Goal: Task Accomplishment & Management: Manage account settings

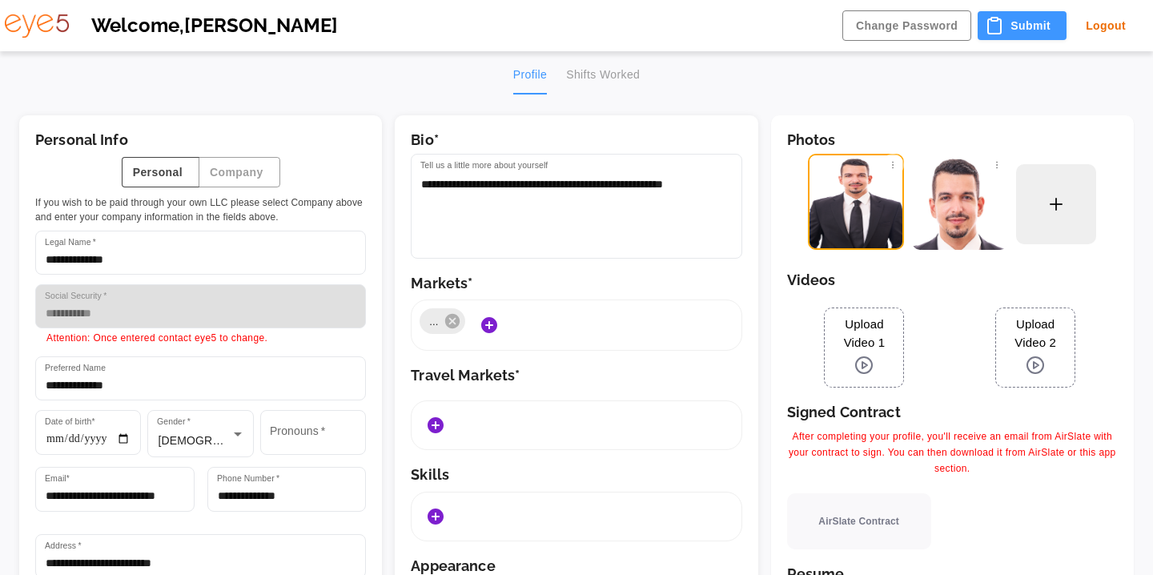
type input "******"
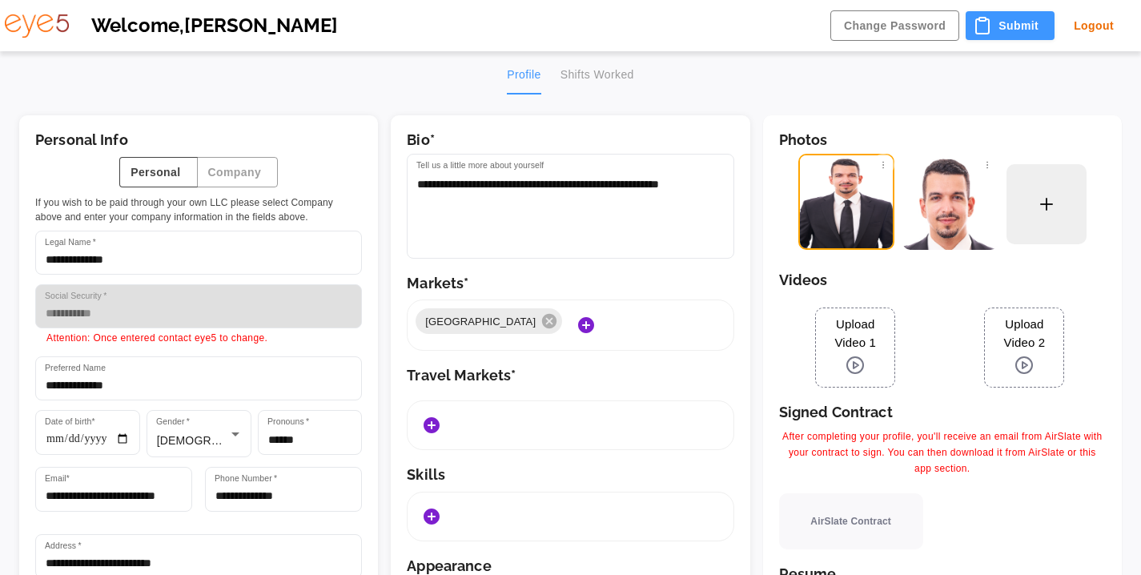
click at [598, 75] on div "Profile Shifts Worked" at bounding box center [570, 75] width 127 height 38
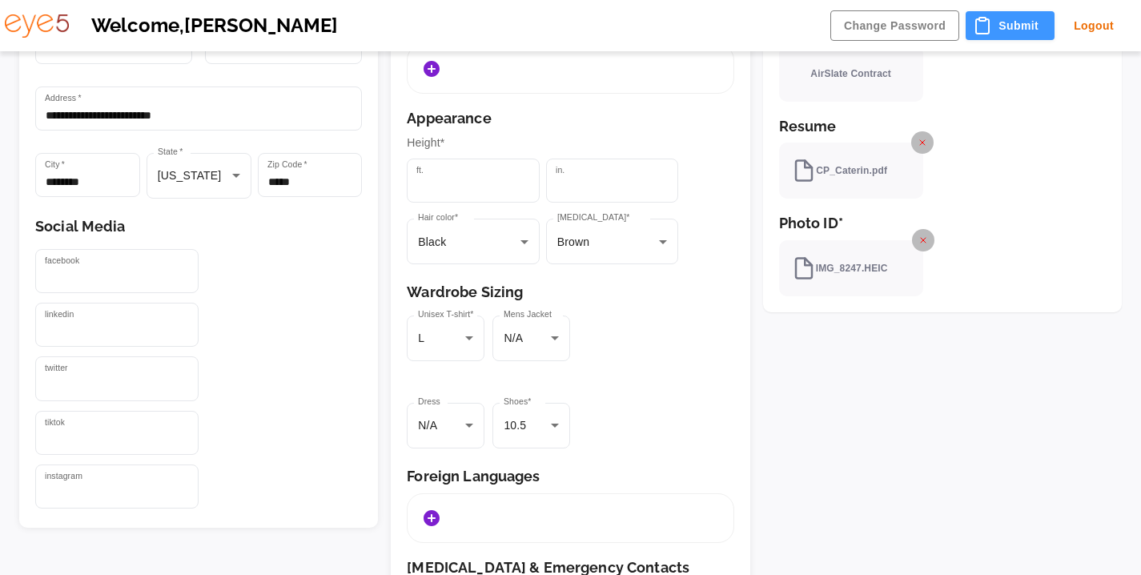
scroll to position [646, 0]
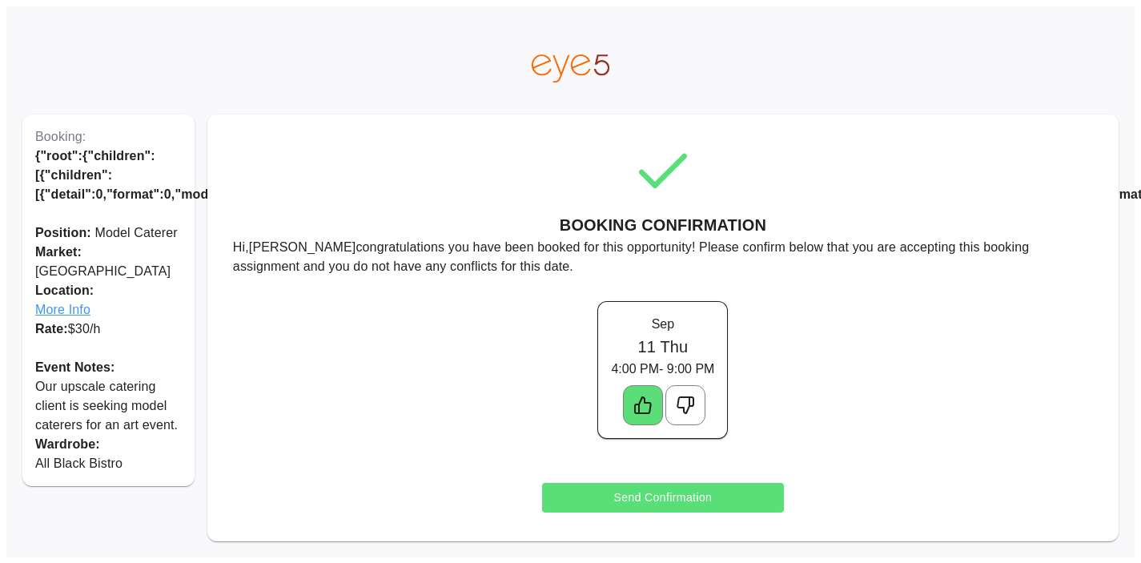
click at [50, 300] on span "More Info" at bounding box center [108, 309] width 147 height 19
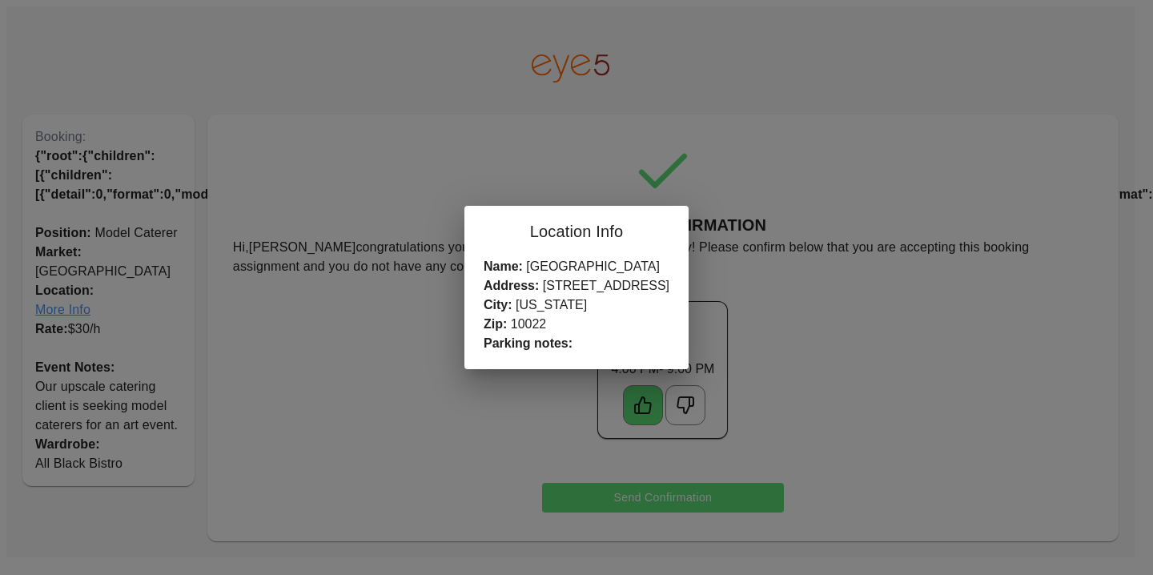
click at [725, 191] on div "Location Info Name: [GEOGRAPHIC_DATA] Address: [STREET_ADDRESS][US_STATE] Parki…" at bounding box center [576, 287] width 1153 height 575
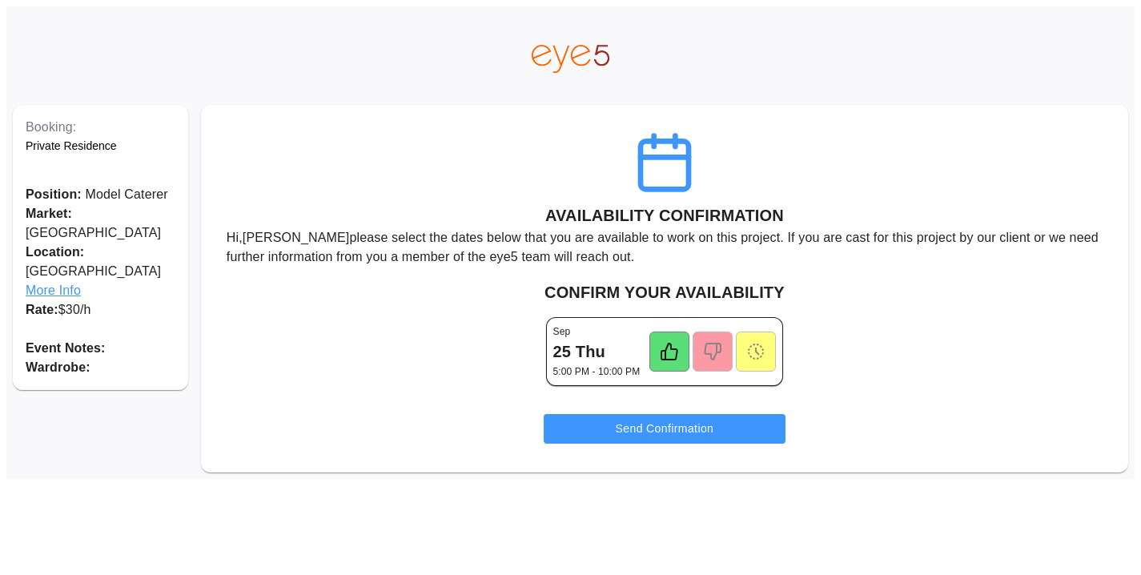
click at [664, 355] on icon at bounding box center [669, 351] width 16 height 16
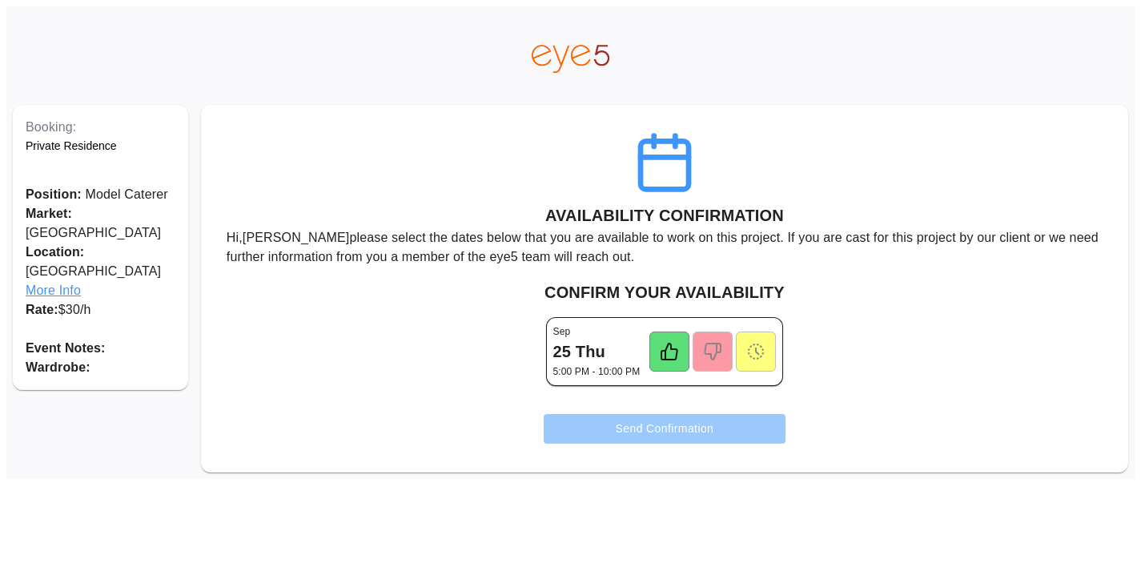
click at [647, 427] on button "Send Confirmation" at bounding box center [665, 429] width 243 height 30
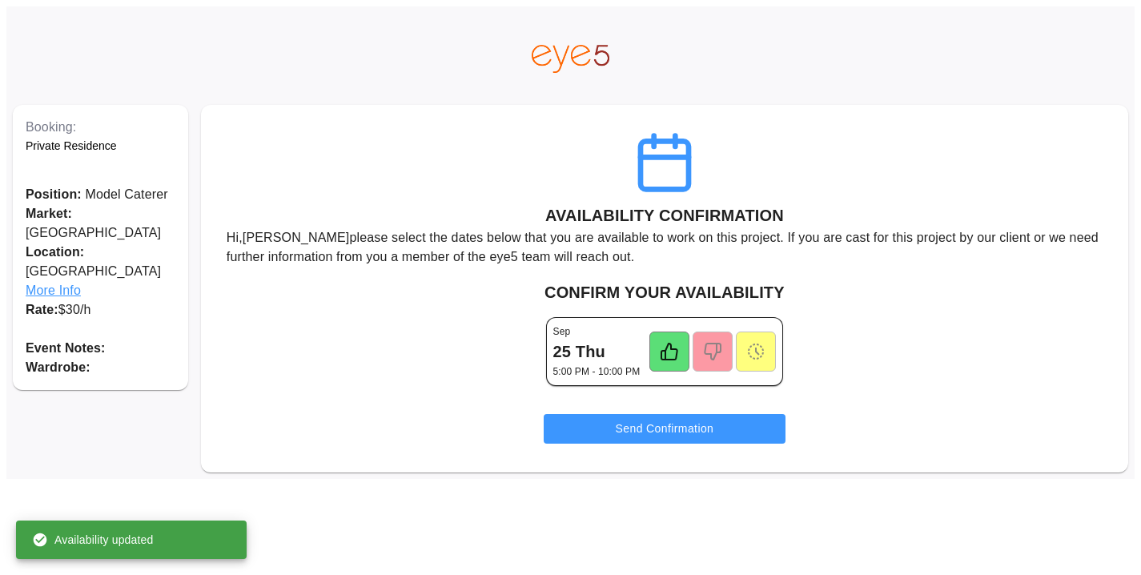
click at [660, 351] on icon at bounding box center [669, 351] width 19 height 19
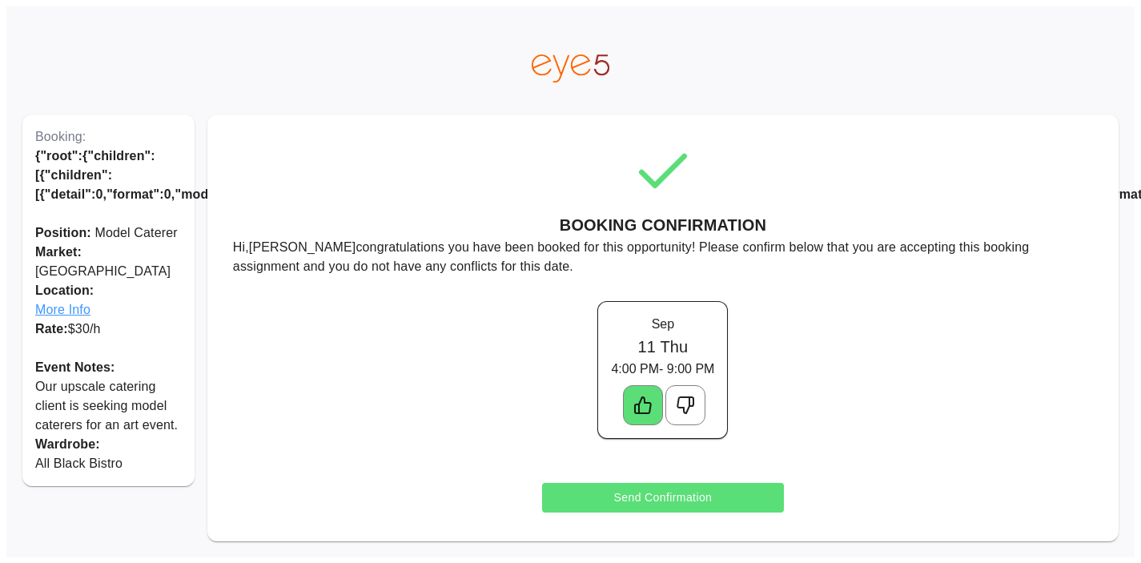
click at [53, 300] on span "More Info" at bounding box center [108, 309] width 147 height 19
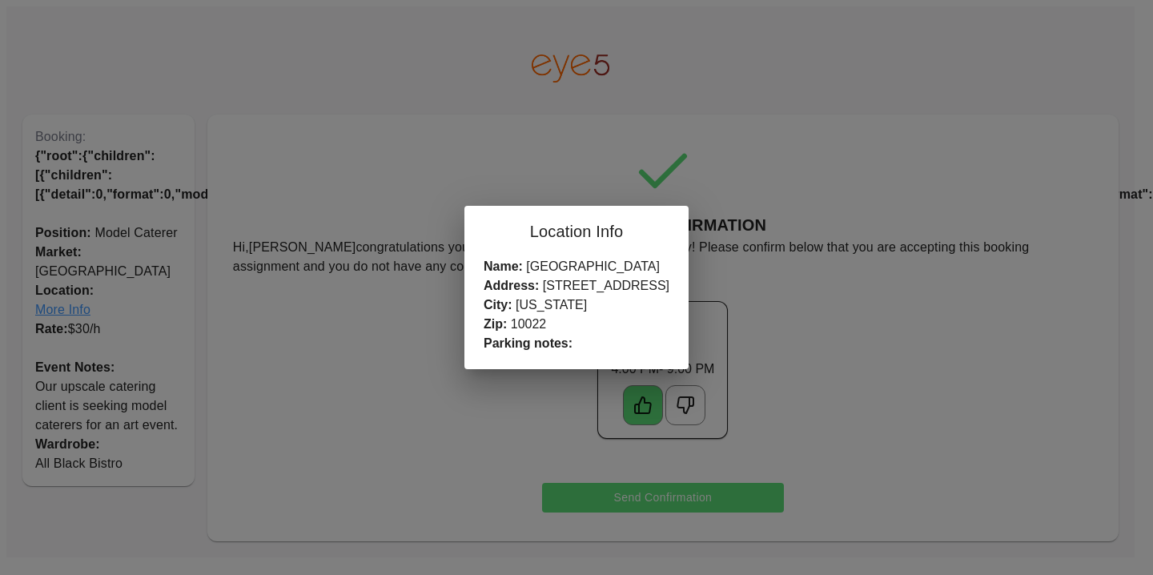
click at [655, 158] on div "Location Info Name: [GEOGRAPHIC_DATA] Address: [STREET_ADDRESS][US_STATE] Parki…" at bounding box center [576, 287] width 1153 height 575
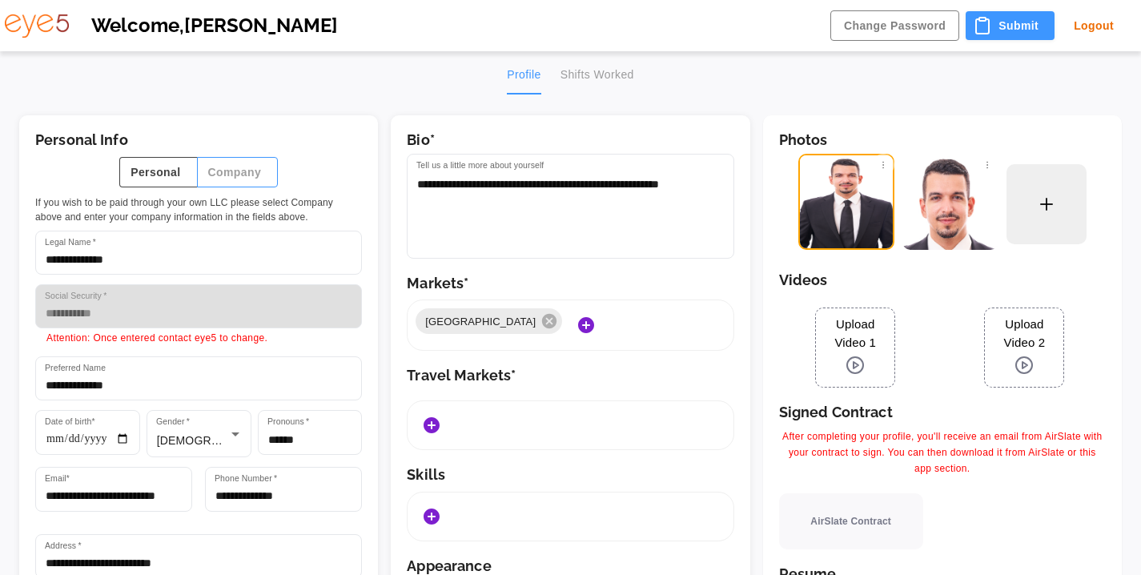
click at [250, 175] on button "Company" at bounding box center [238, 172] width 82 height 31
click at [164, 172] on button "Personal" at bounding box center [158, 172] width 78 height 31
type input "**********"
click at [1083, 34] on button "Logout" at bounding box center [1094, 26] width 66 height 30
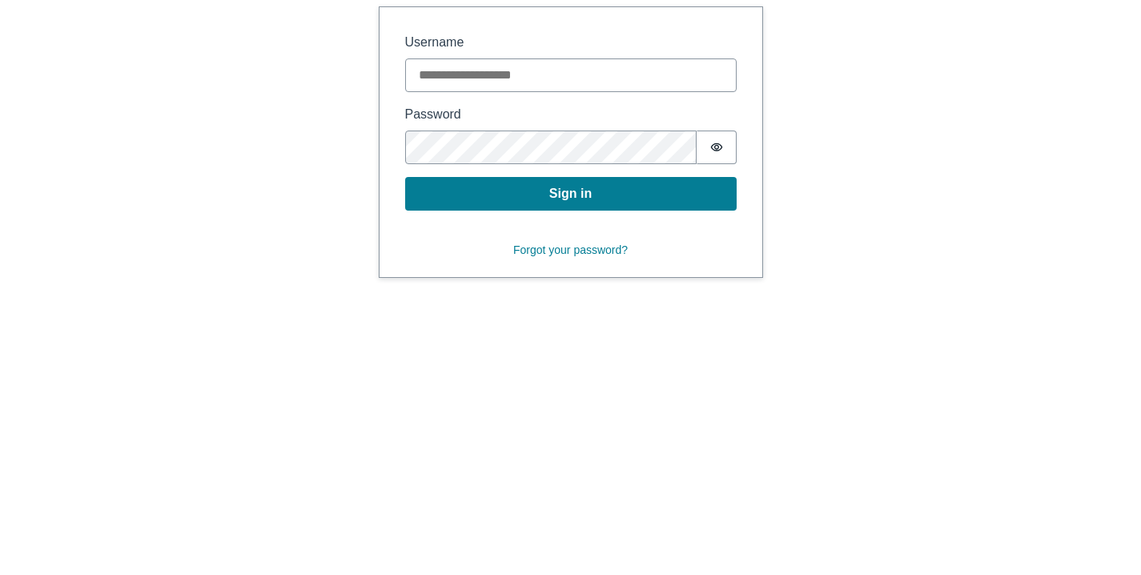
click at [554, 68] on input "Username" at bounding box center [570, 75] width 331 height 34
type input "**********"
click at [405, 177] on button "Sign in" at bounding box center [570, 194] width 331 height 34
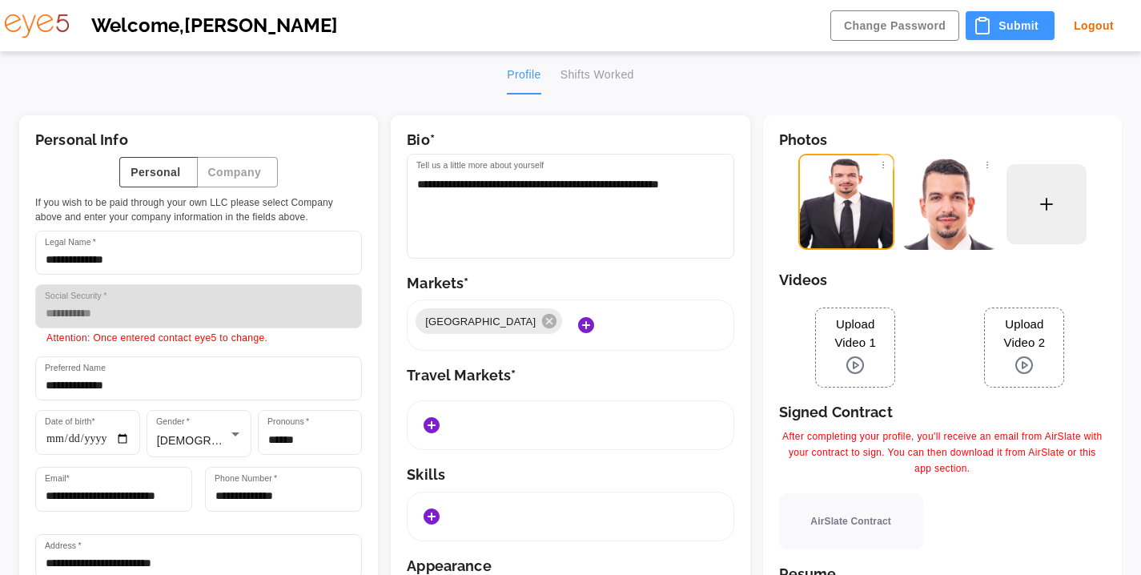
click at [615, 73] on div "Profile Shifts Worked" at bounding box center [570, 75] width 127 height 38
click at [598, 74] on div "Profile Shifts Worked" at bounding box center [570, 75] width 127 height 38
